Goal: Information Seeking & Learning: Learn about a topic

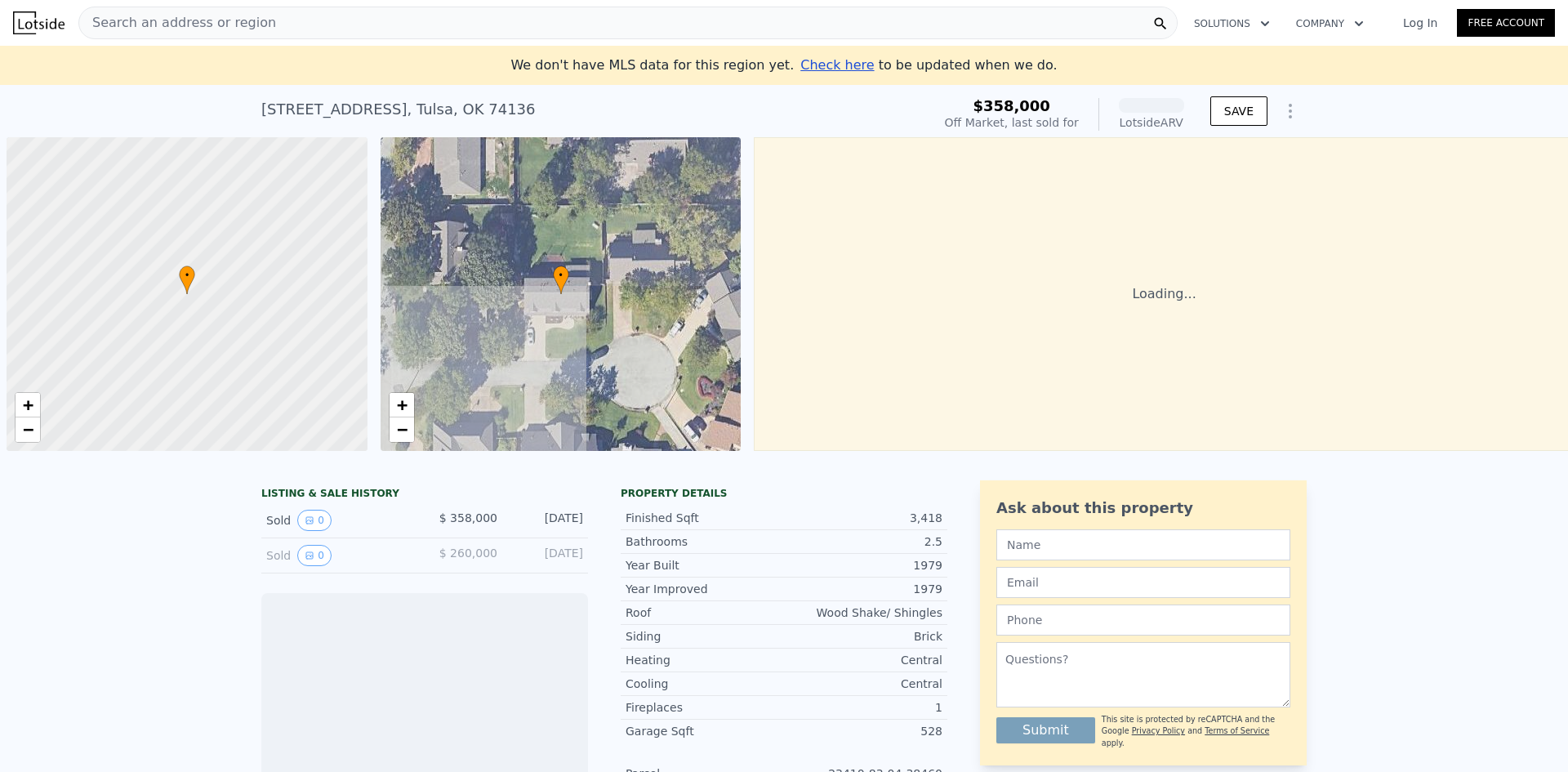
scroll to position [0, 7]
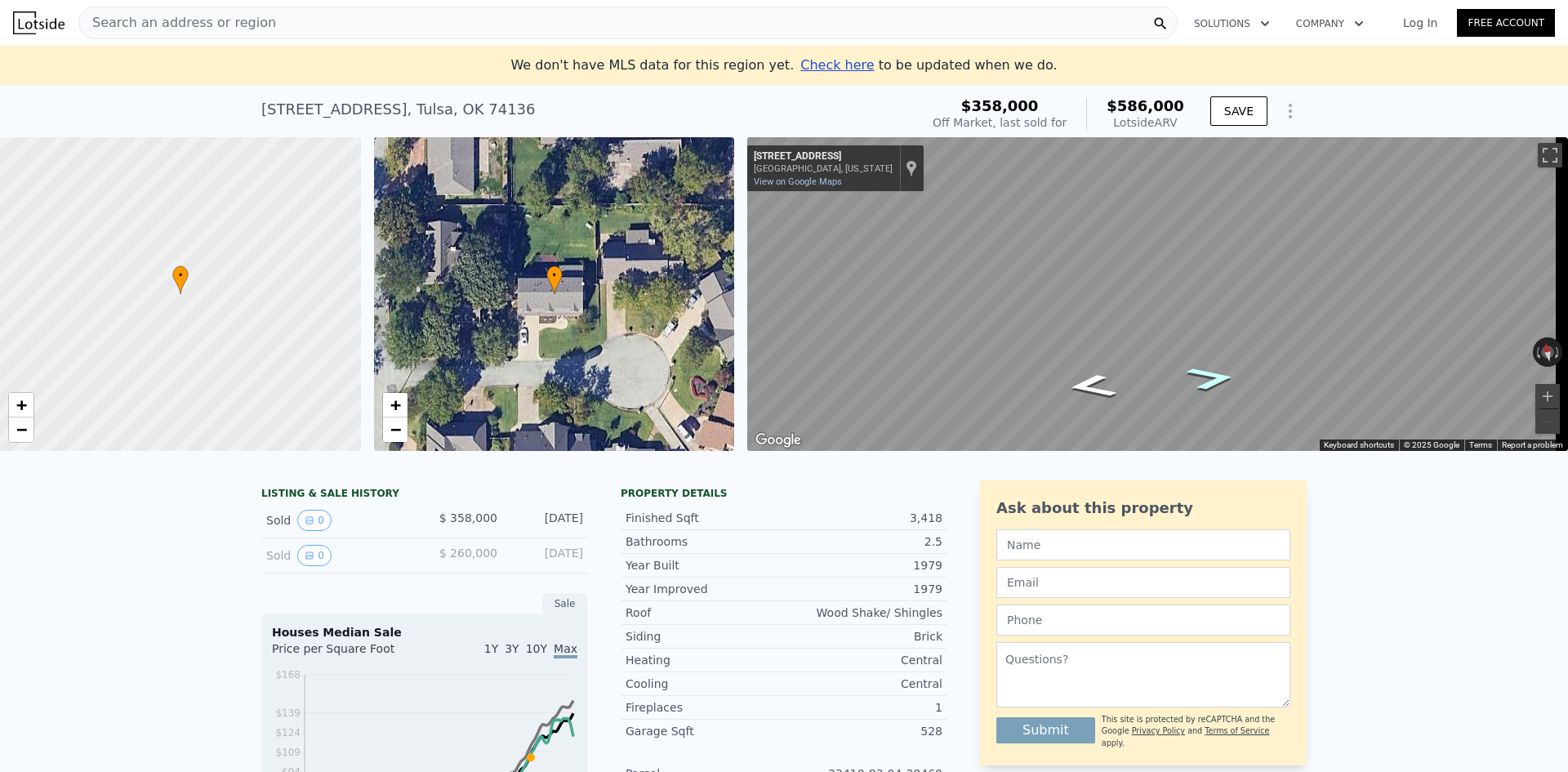
click at [1214, 385] on icon "Go East, E 63rd Pl" at bounding box center [1211, 377] width 92 height 35
click at [779, 180] on link "View on Google Maps" at bounding box center [798, 182] width 88 height 11
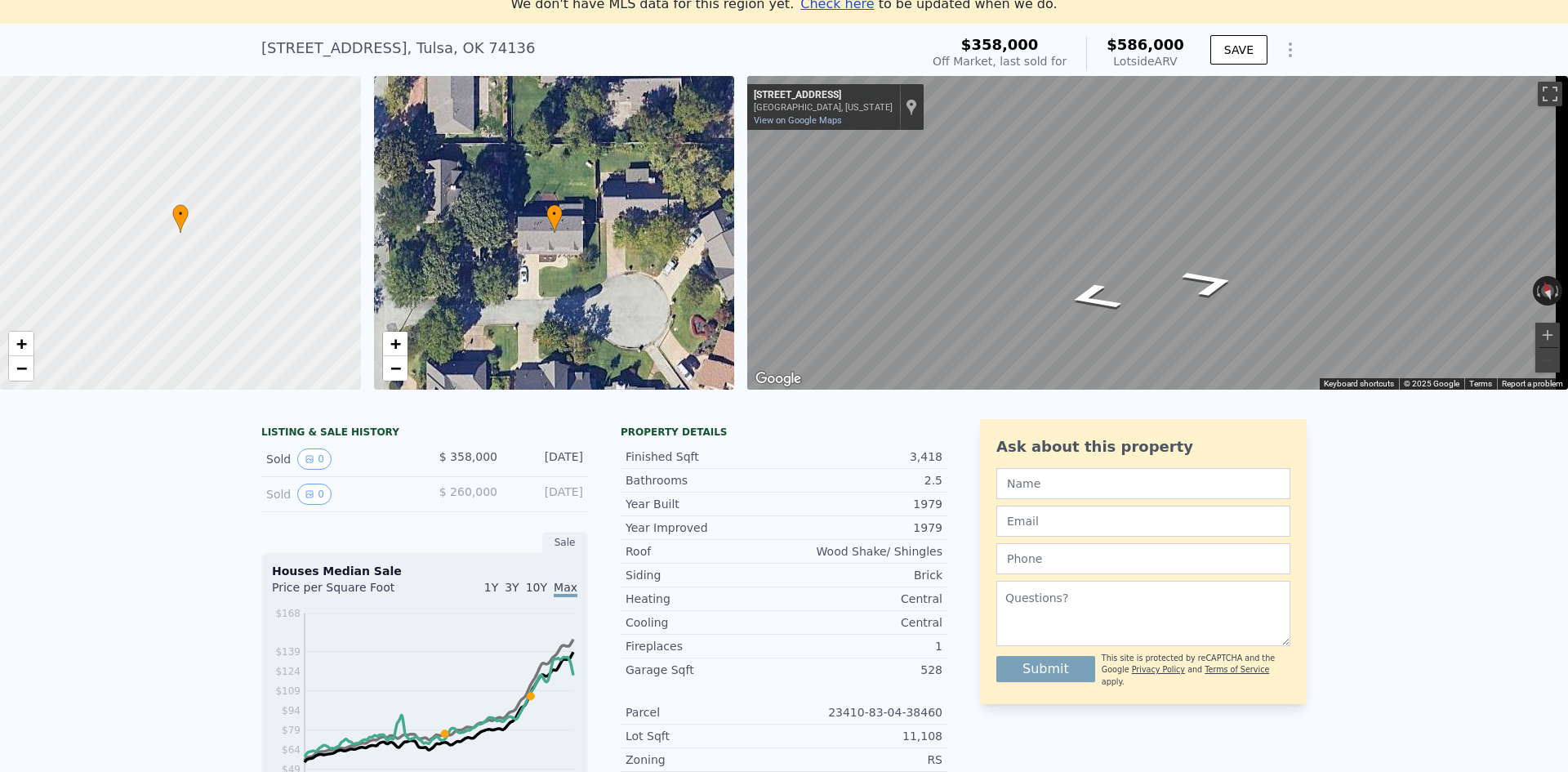
scroll to position [144, 0]
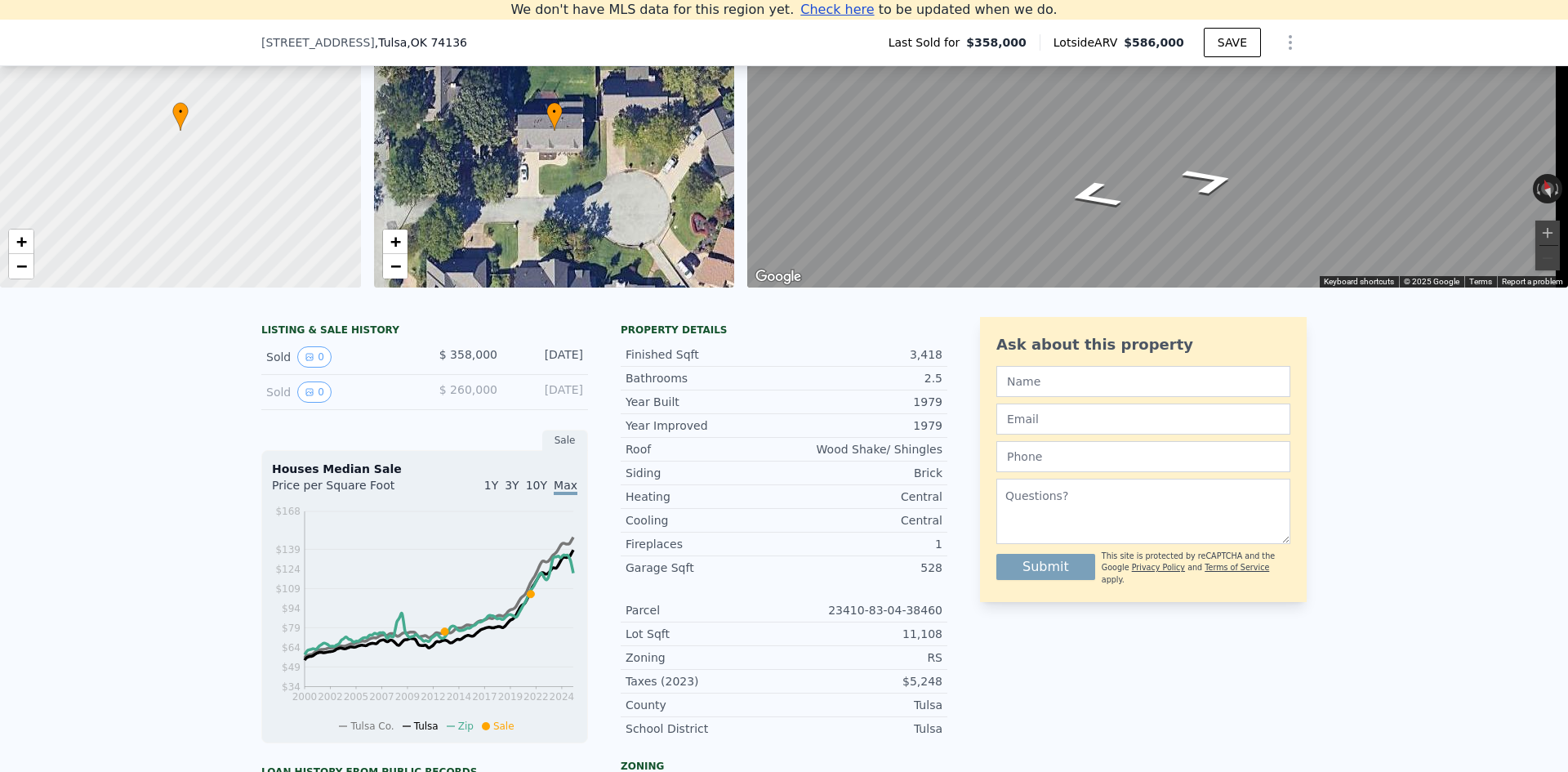
click at [467, 396] on span "$ 260,000" at bounding box center [468, 390] width 58 height 13
click at [305, 397] on icon "View historical data" at bounding box center [309, 392] width 10 height 10
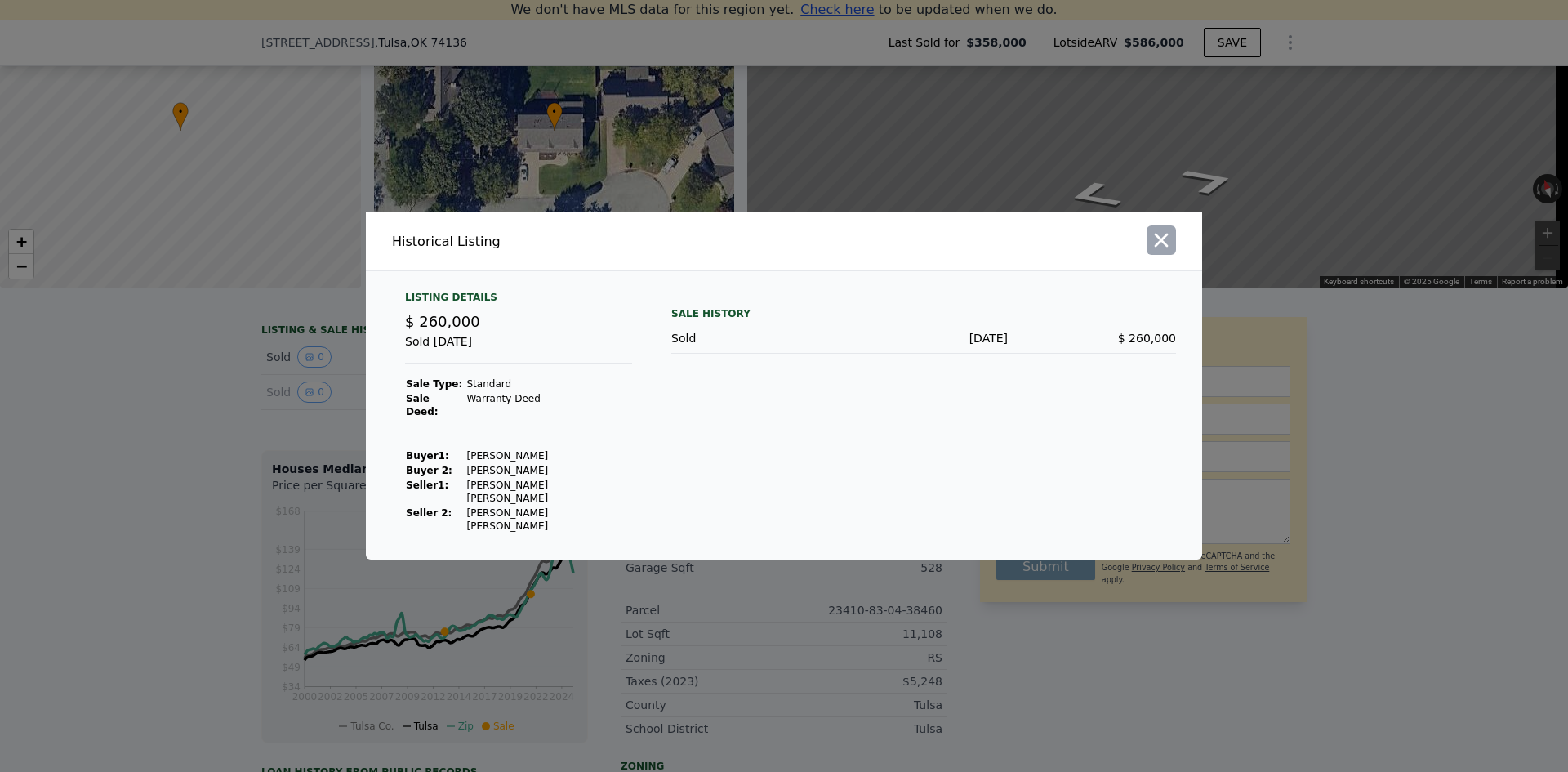
click at [1167, 251] on icon "button" at bounding box center [1162, 240] width 23 height 23
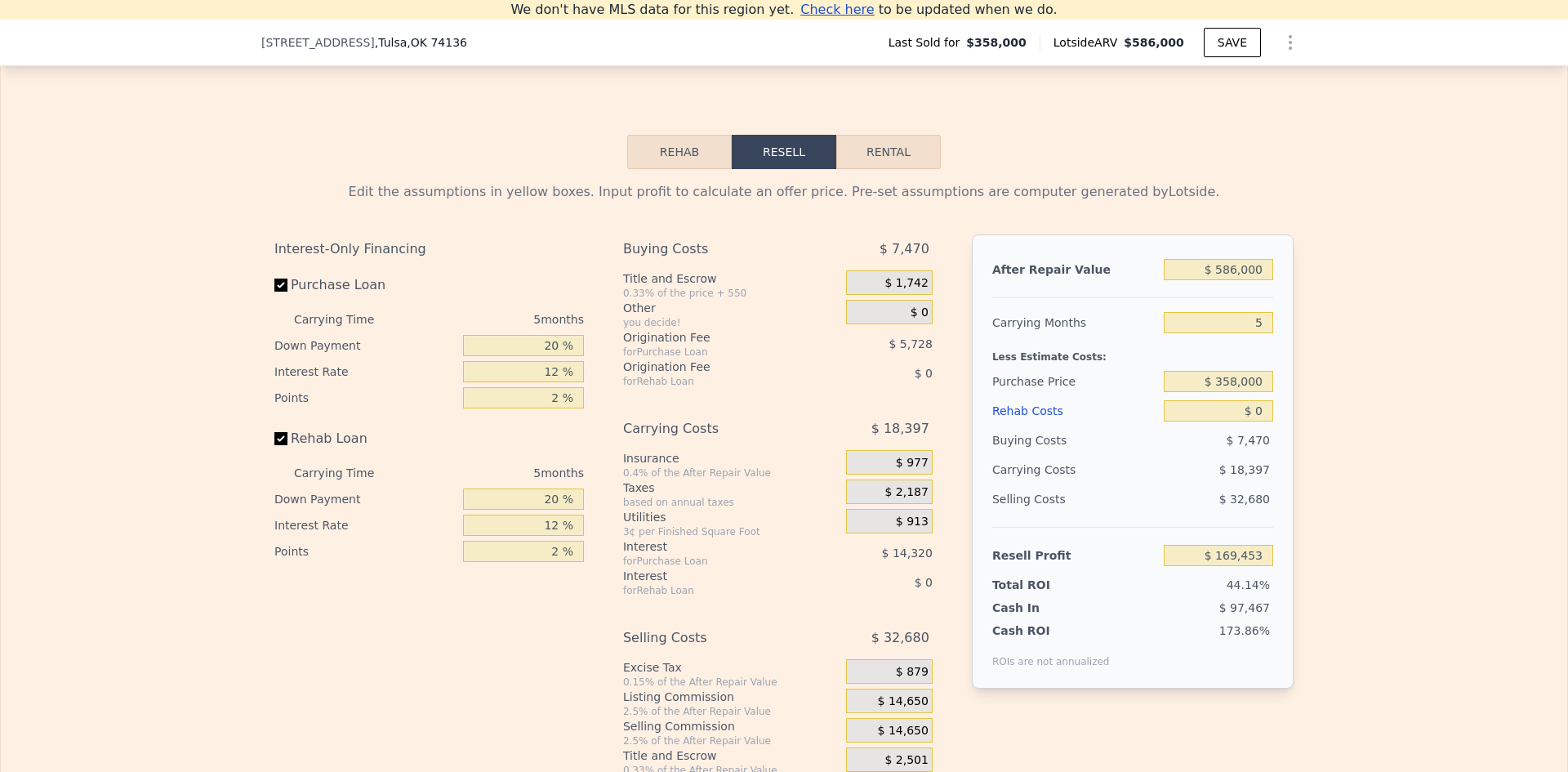
scroll to position [2287, 0]
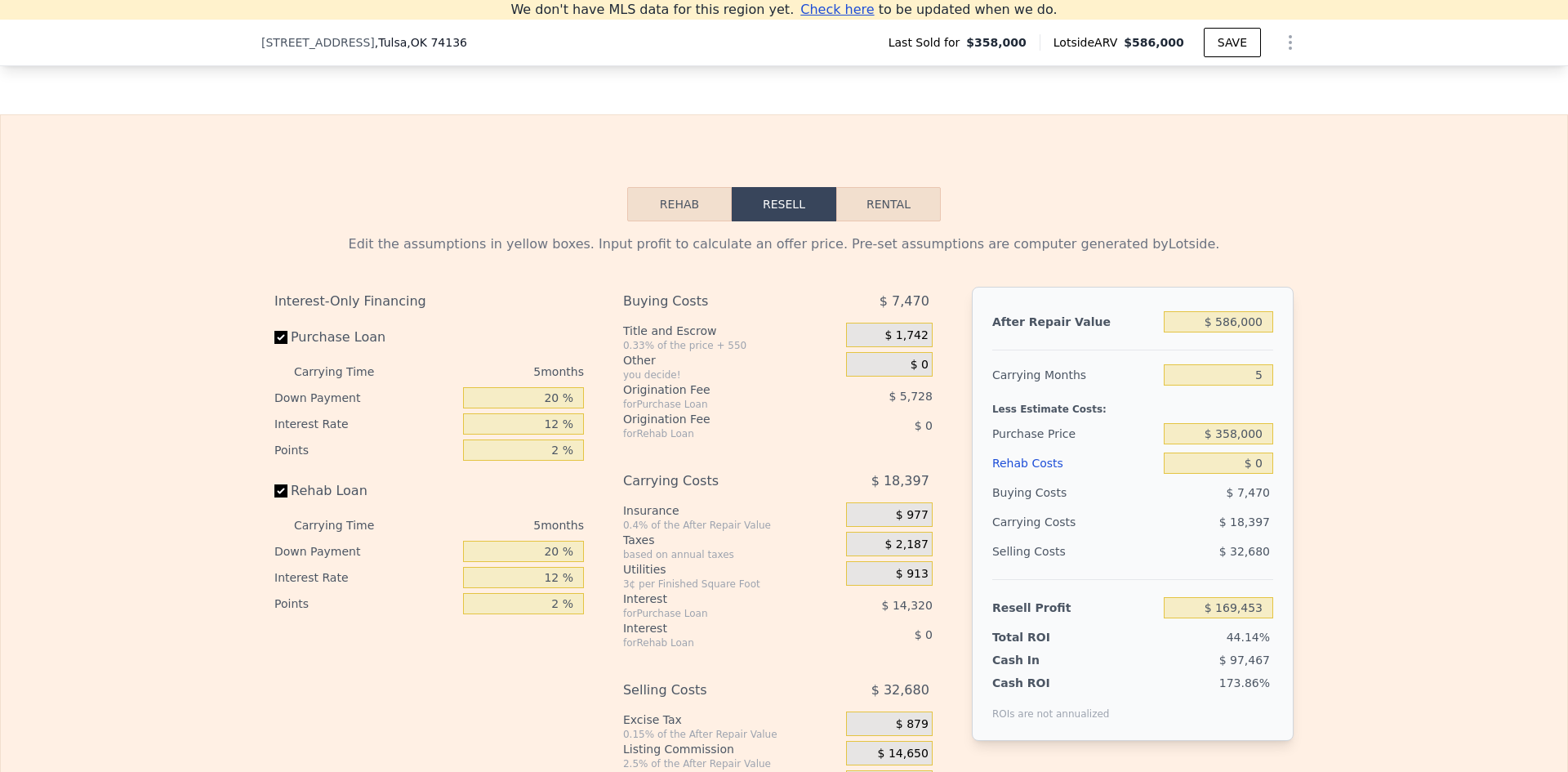
click at [679, 221] on button "Rehab" at bounding box center [679, 204] width 104 height 34
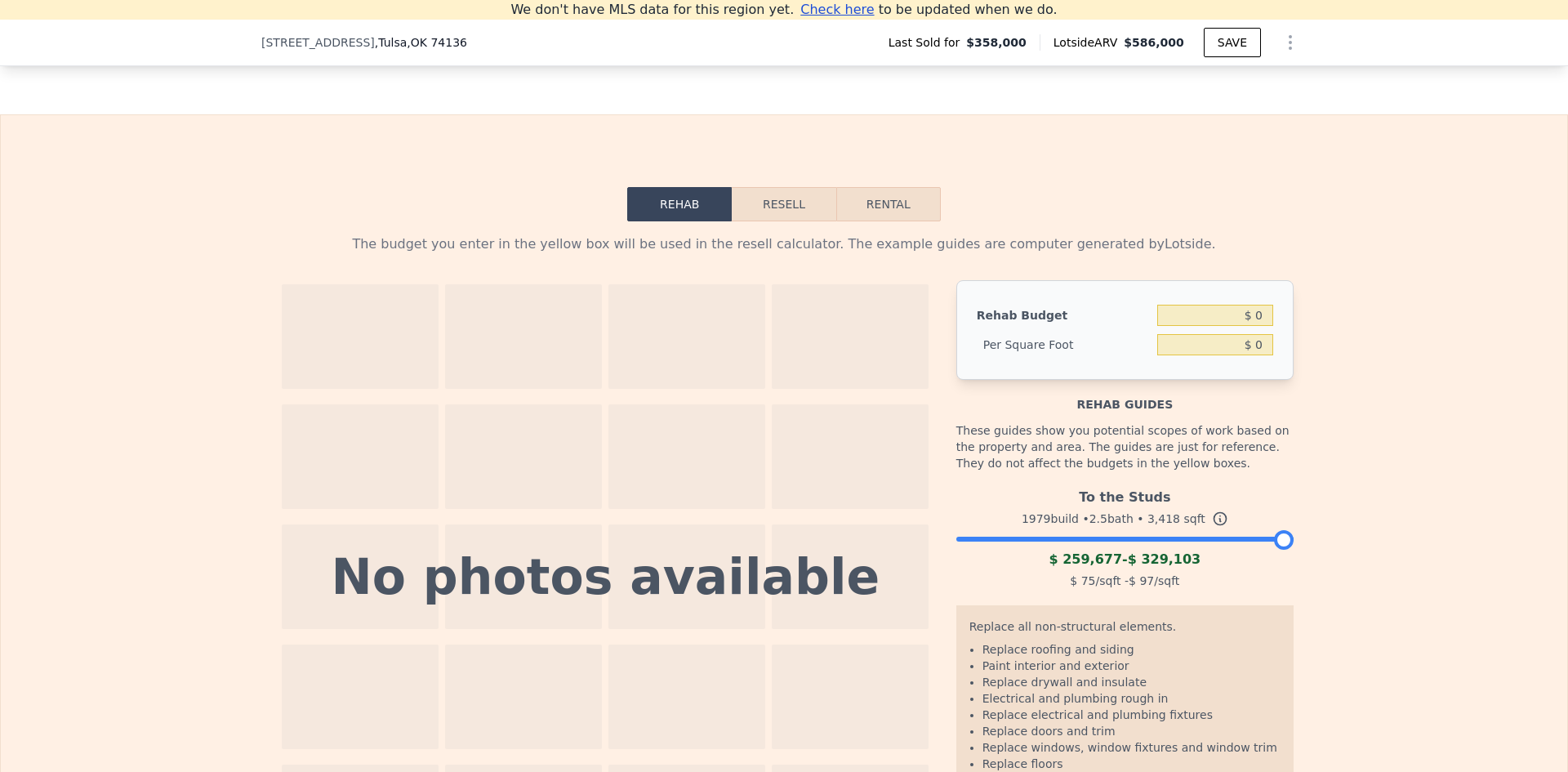
click at [765, 221] on button "Resell" at bounding box center [783, 204] width 104 height 34
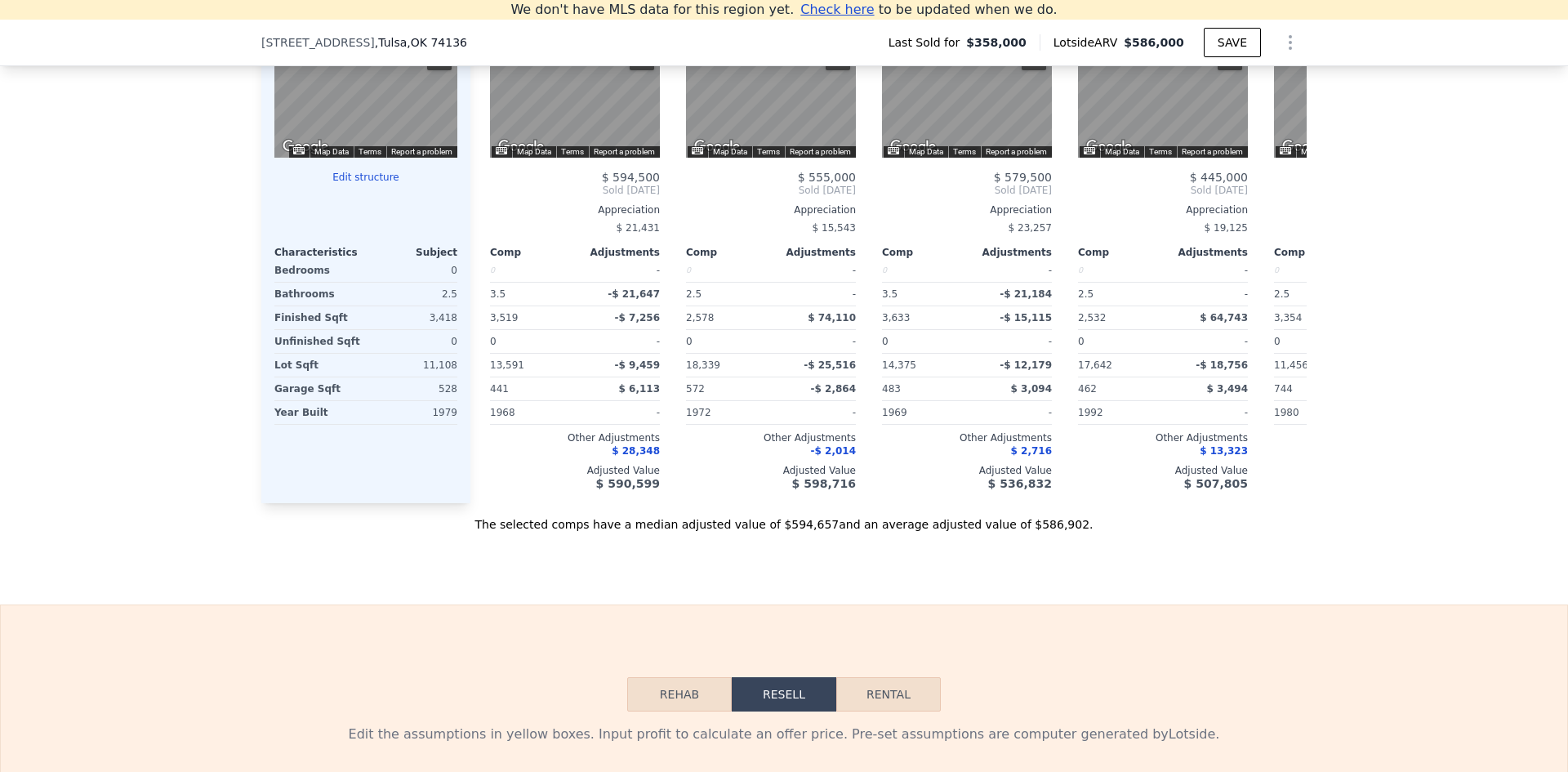
scroll to position [1715, 0]
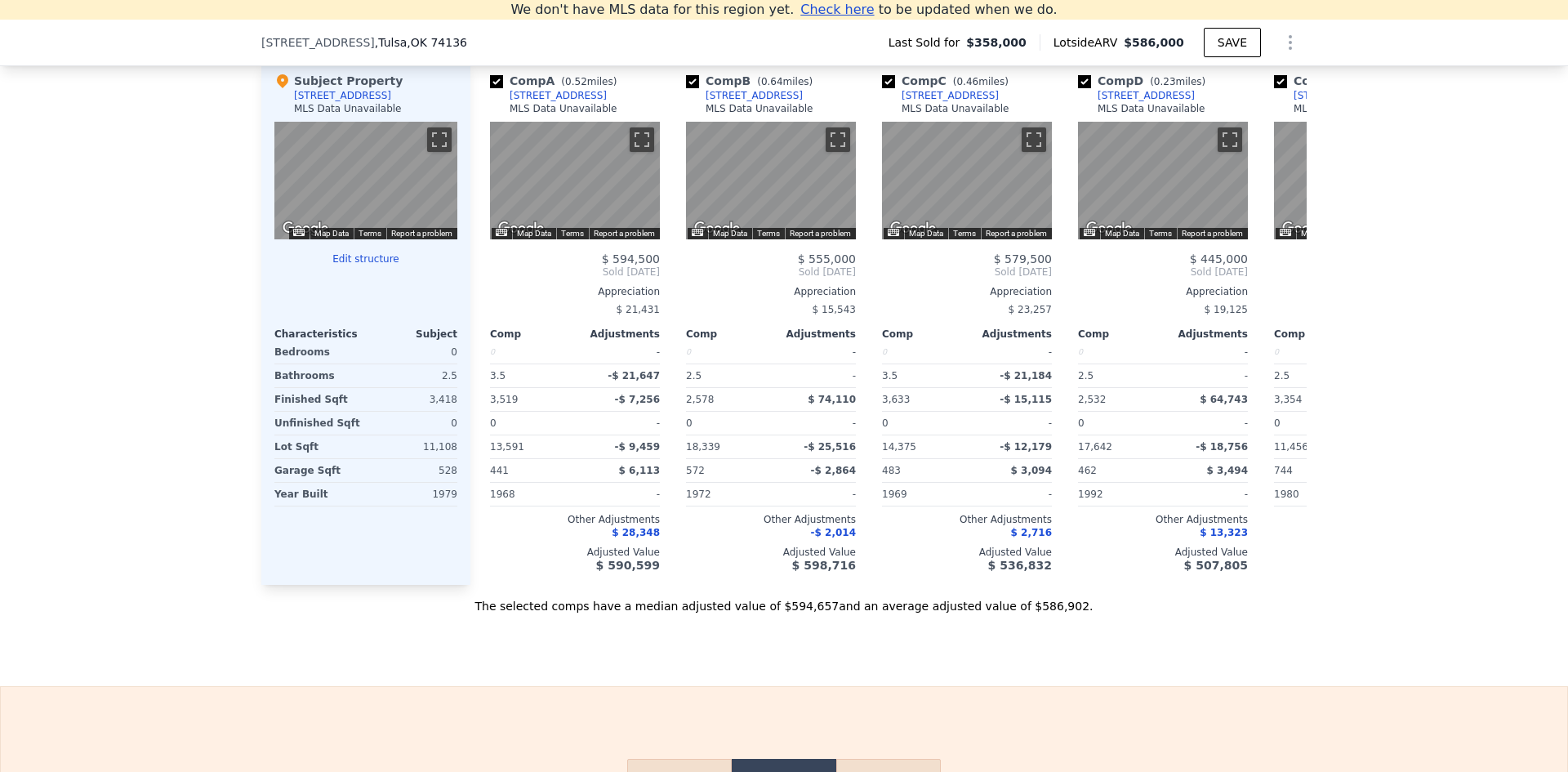
click at [333, 240] on button "Map Data" at bounding box center [331, 234] width 34 height 12
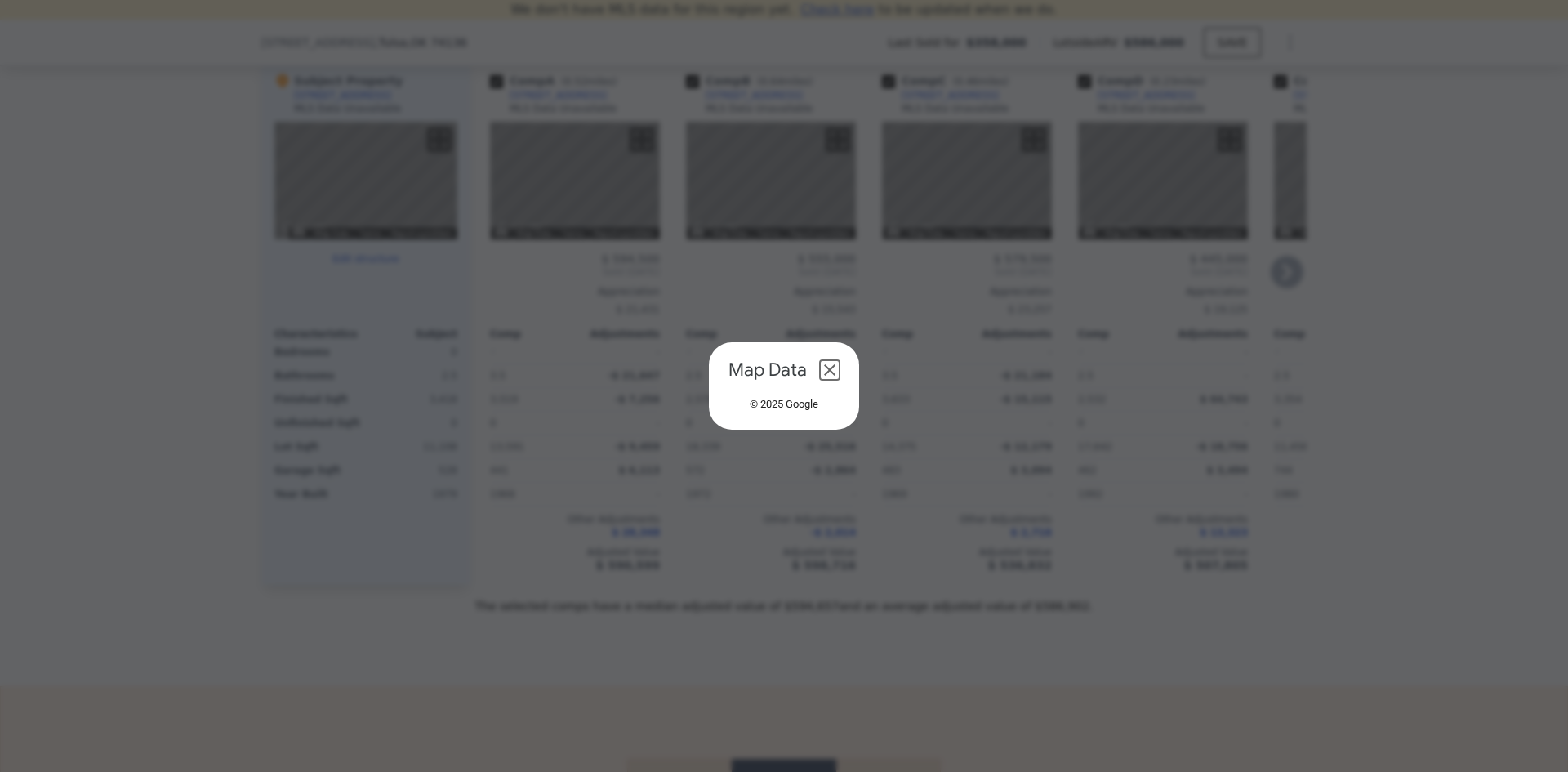
click at [831, 364] on button "Close dialog" at bounding box center [830, 370] width 20 height 20
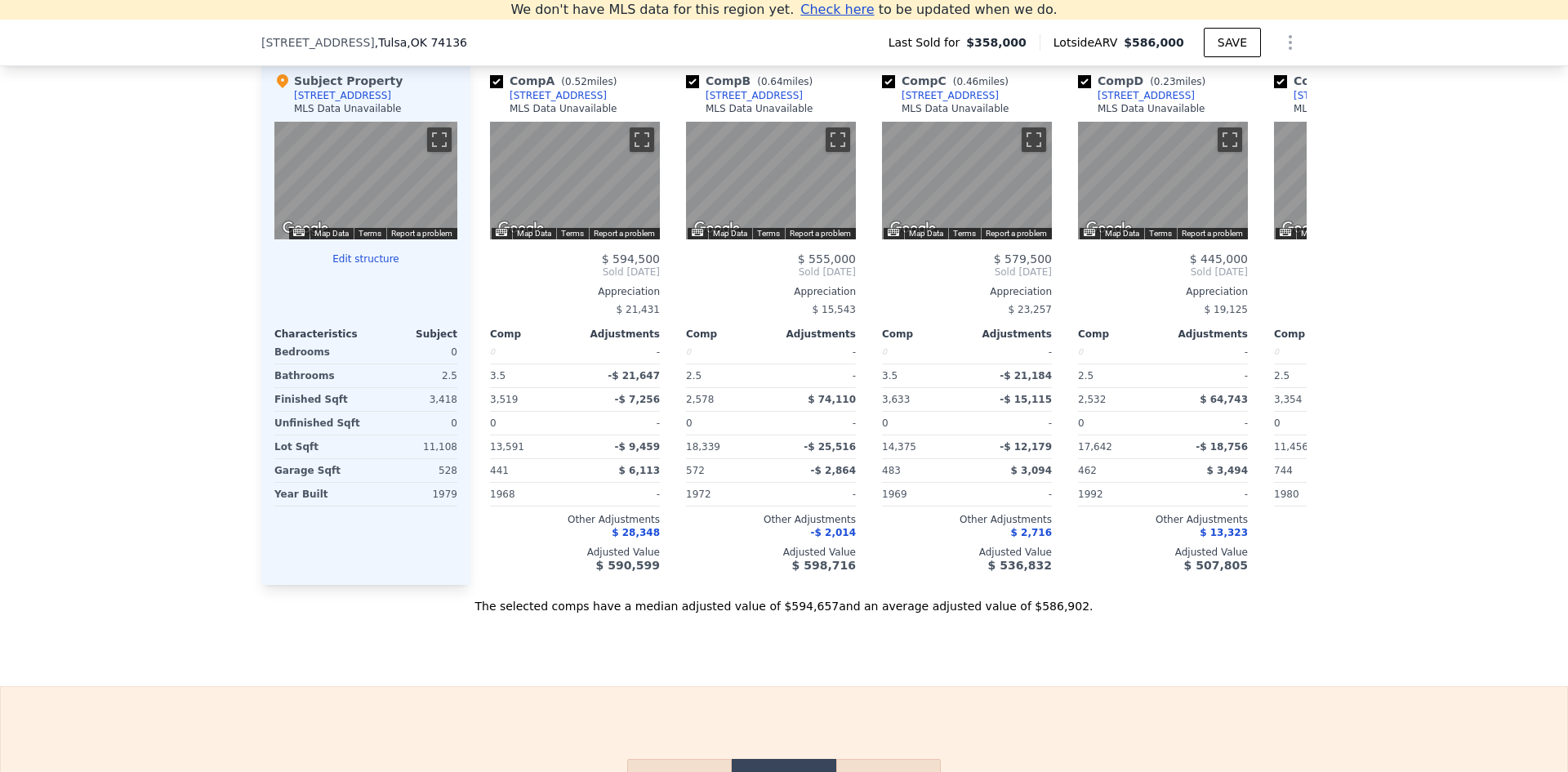
click at [294, 236] on img "Keyboard shortcuts" at bounding box center [299, 232] width 12 height 7
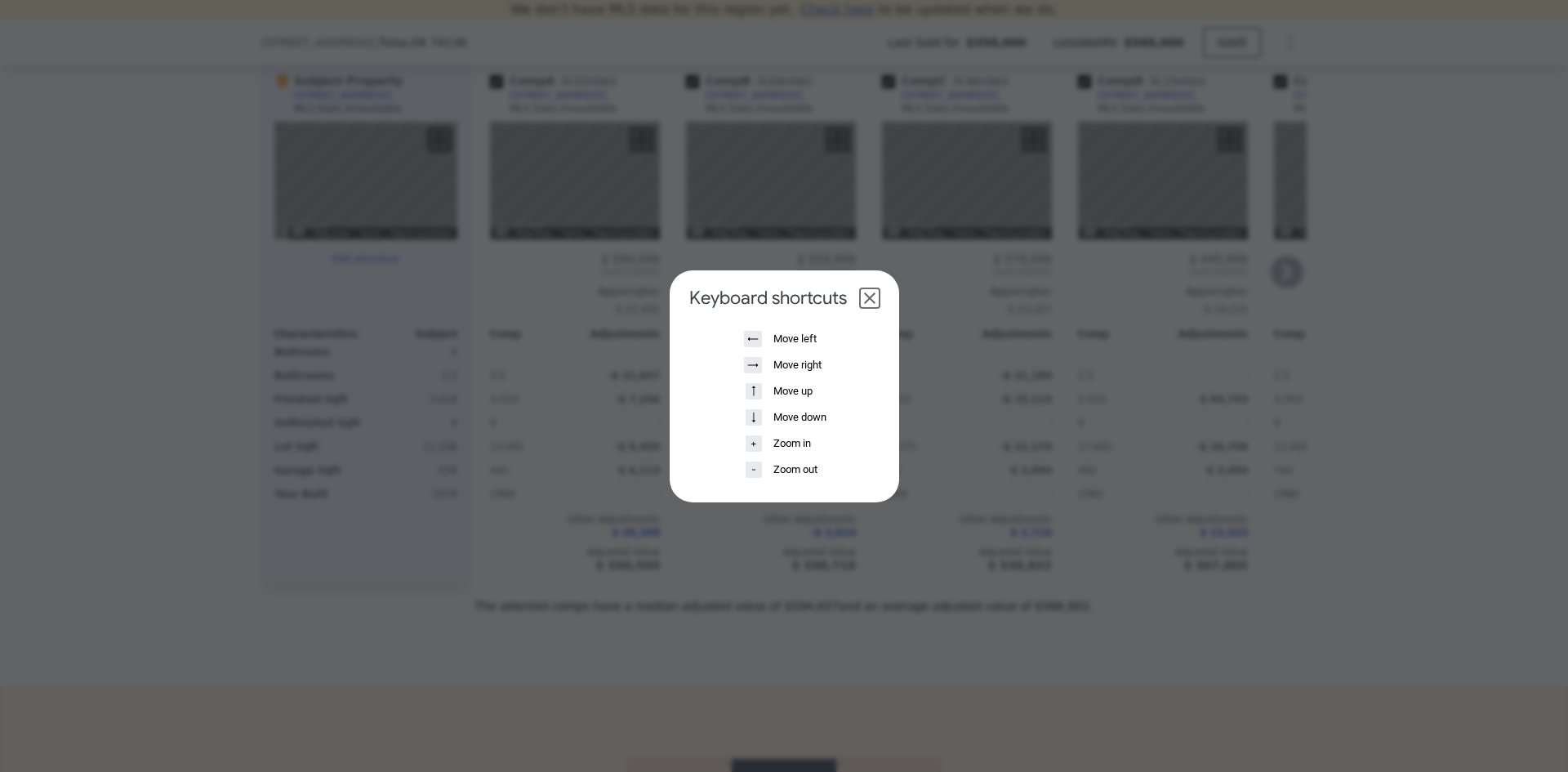
click at [868, 302] on button "Close dialog" at bounding box center [870, 299] width 20 height 20
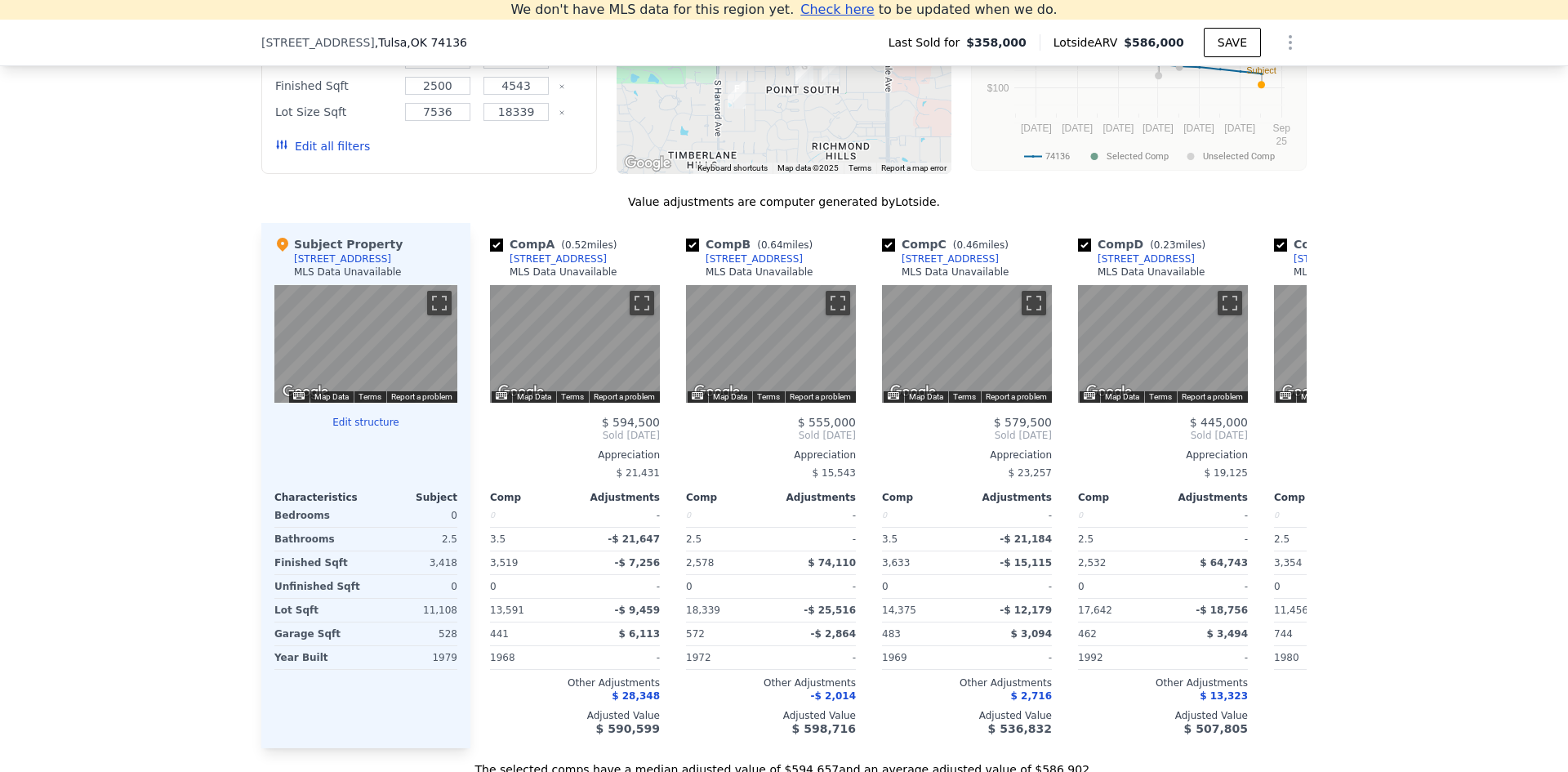
scroll to position [1470, 0]
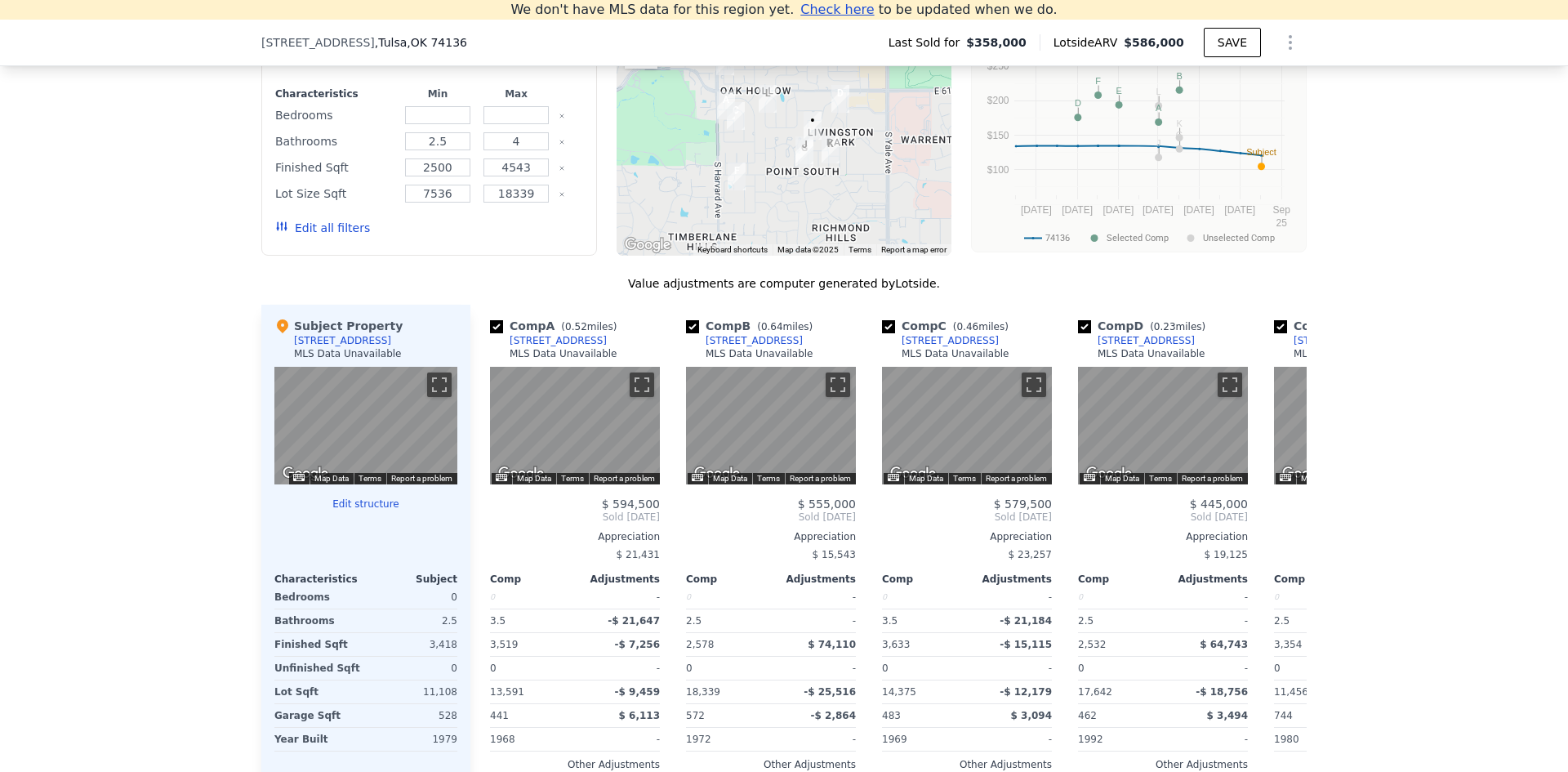
click at [330, 347] on div "[STREET_ADDRESS]" at bounding box center [342, 341] width 97 height 13
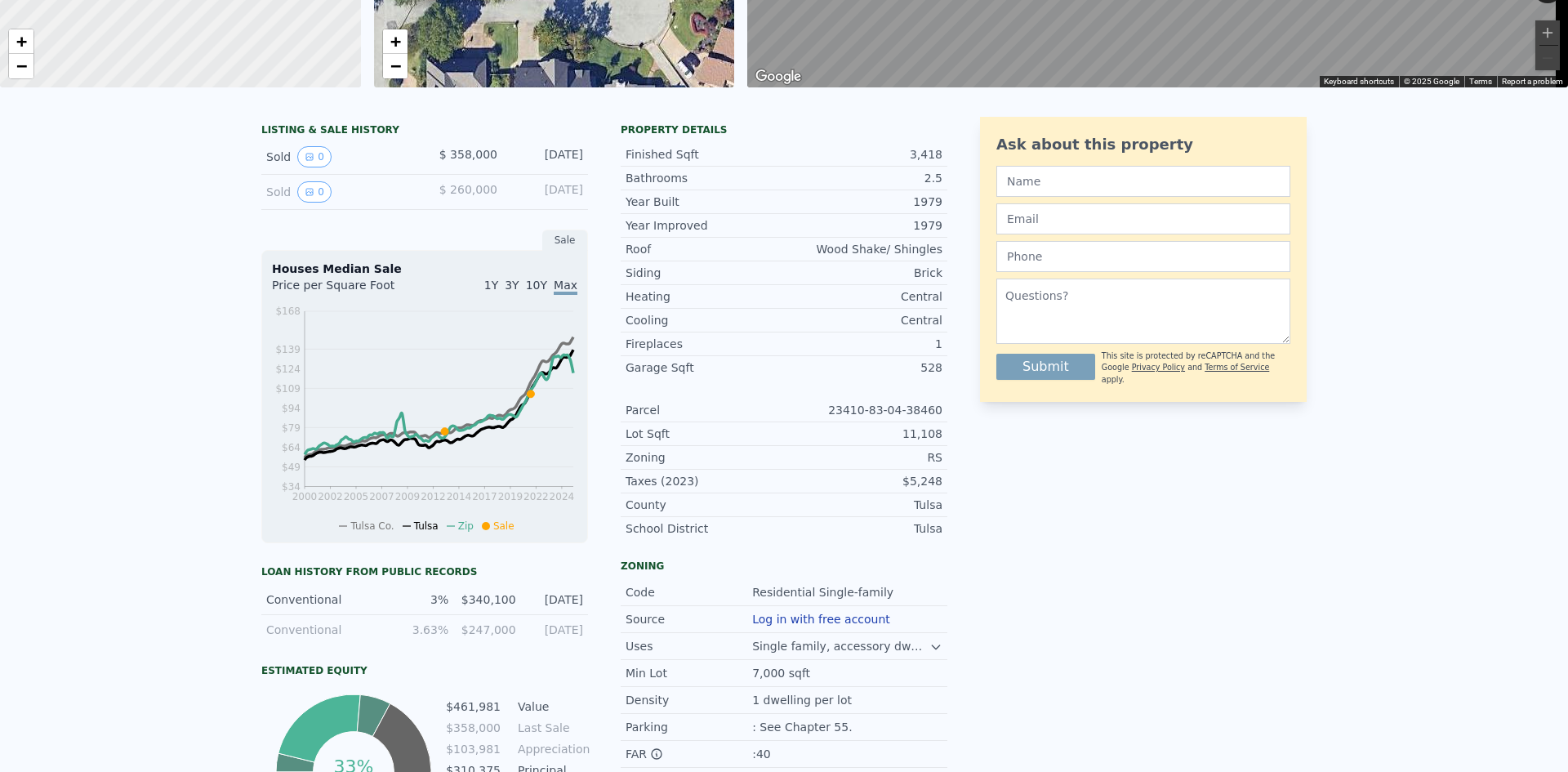
scroll to position [0, 0]
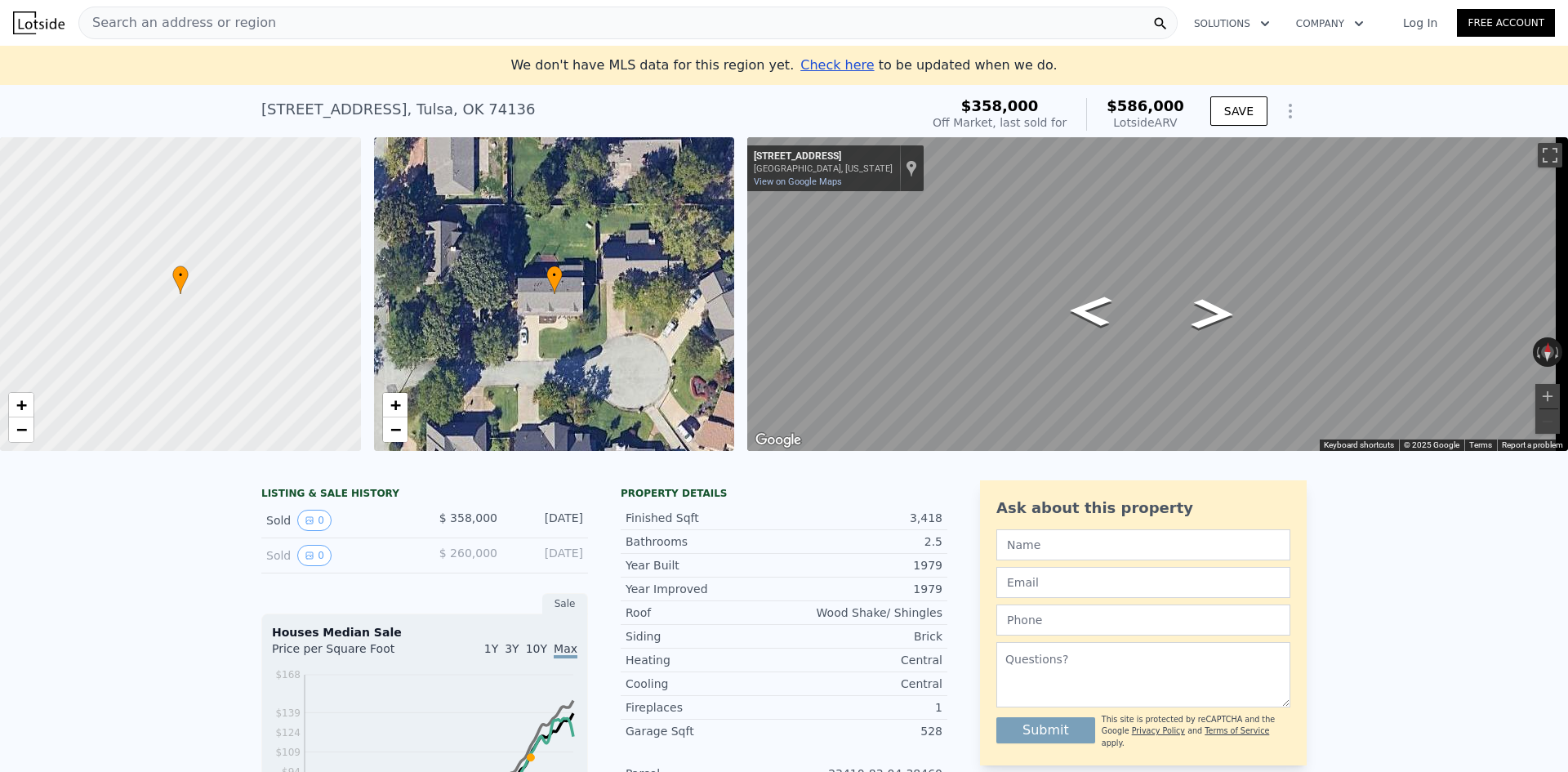
click at [1282, 113] on icon "Show Options" at bounding box center [1290, 111] width 20 height 20
click at [910, 113] on div "[STREET_ADDRESS] Sold [DATE] for $358k (~ARV $586k )" at bounding box center [587, 114] width 652 height 46
click at [593, 246] on div "• + −" at bounding box center [554, 294] width 361 height 313
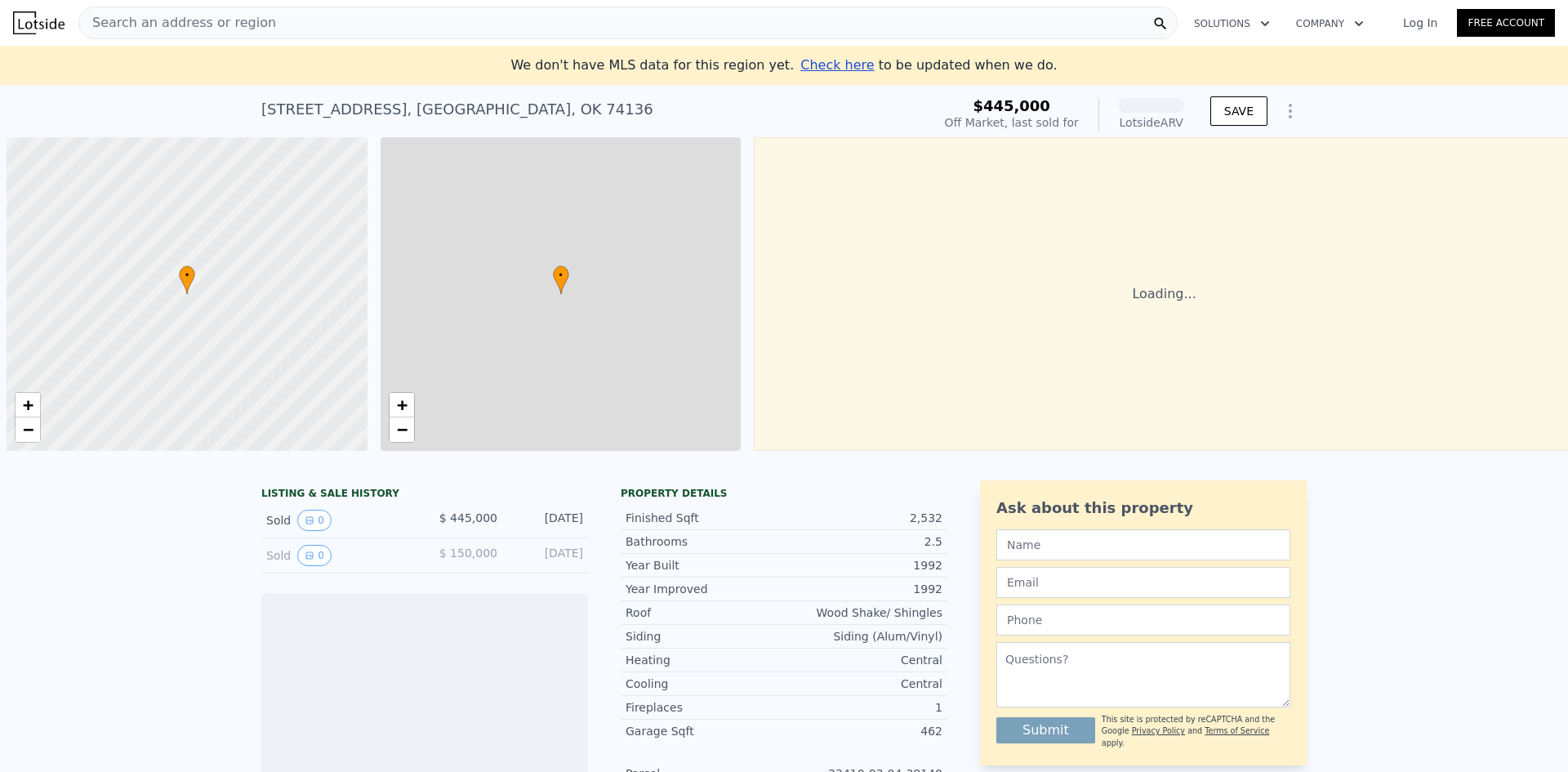
scroll to position [0, 7]
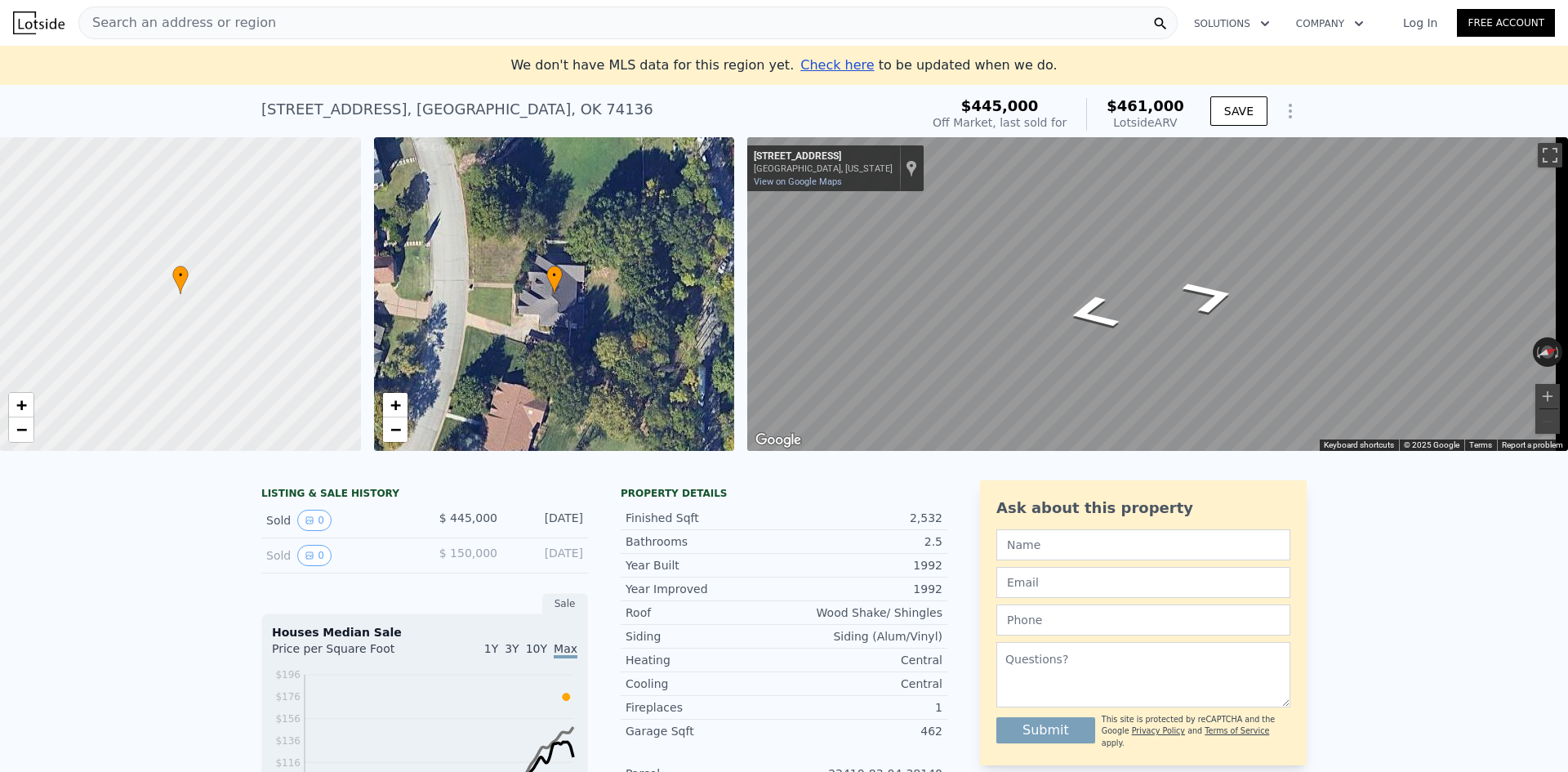
click at [743, 226] on div "← Move left → Move right ↑ Move up ↓ Move down + Zoom in - Zoom out [STREET_ADD…" at bounding box center [1151, 294] width 821 height 313
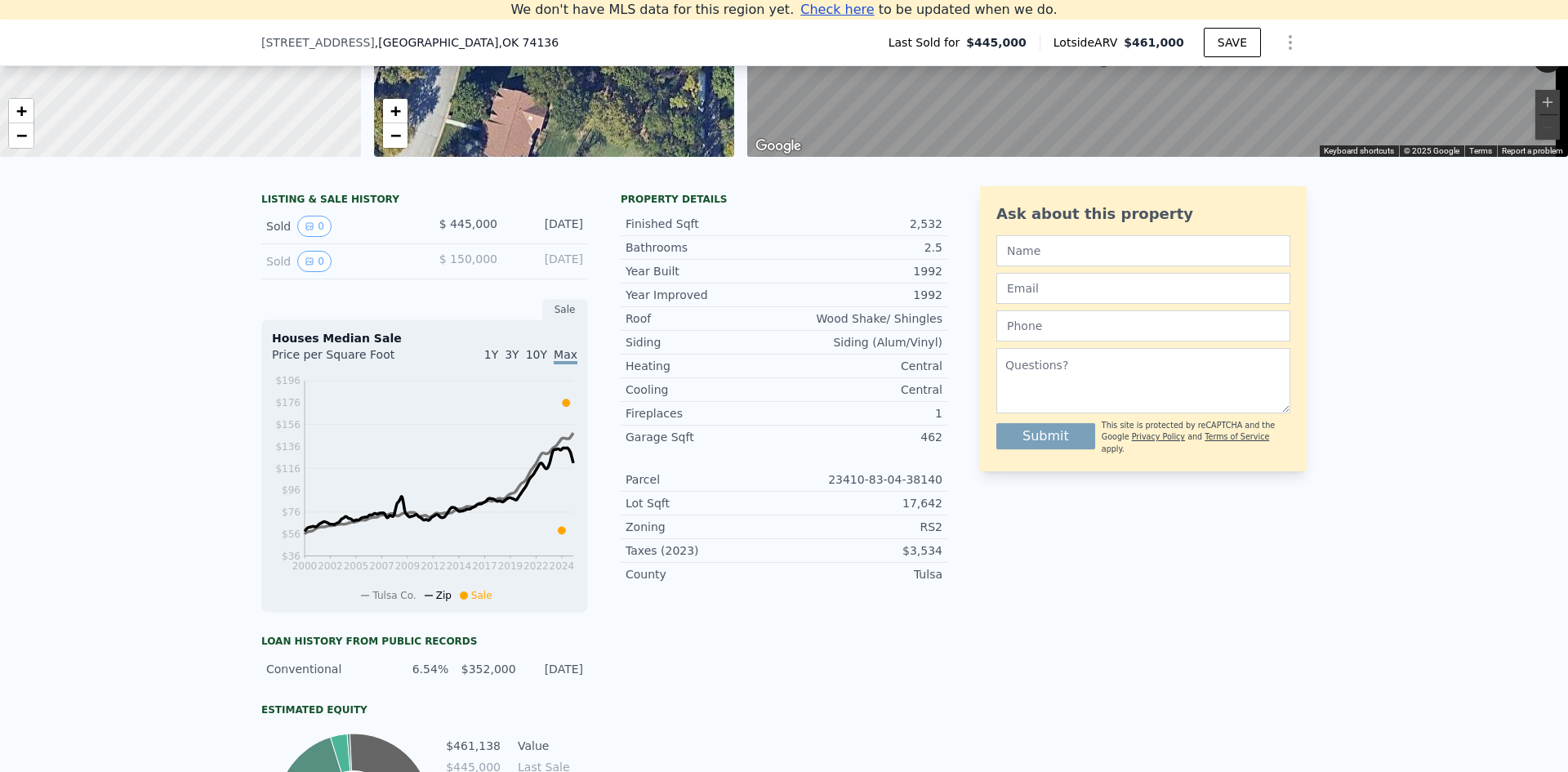
scroll to position [226, 0]
